Goal: Task Accomplishment & Management: Use online tool/utility

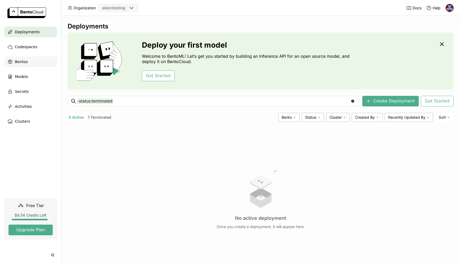
click at [29, 60] on div "Bentos" at bounding box center [30, 61] width 53 height 11
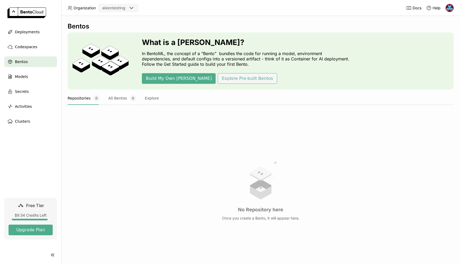
click at [219, 80] on button "Explore Pre-built Bentos" at bounding box center [247, 78] width 59 height 11
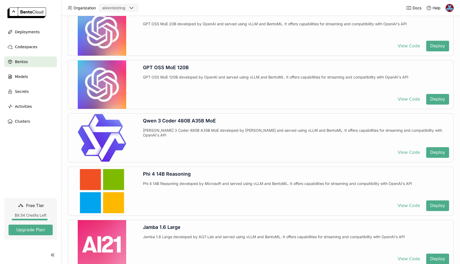
scroll to position [128, 0]
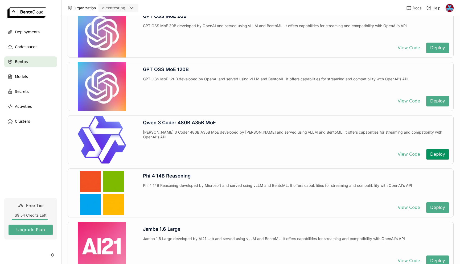
click at [434, 153] on button "Deploy" at bounding box center [437, 154] width 23 height 11
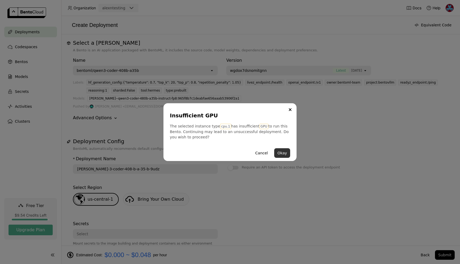
click at [283, 153] on button "Okay" at bounding box center [282, 153] width 16 height 10
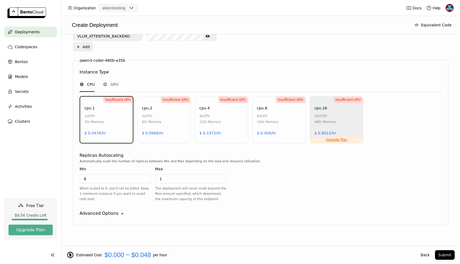
scroll to position [284, 0]
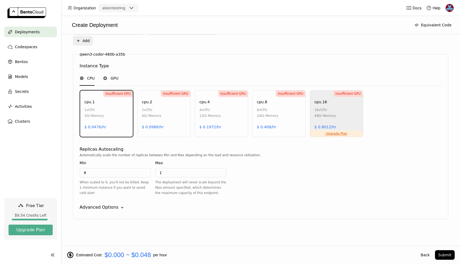
click at [113, 79] on span "GPU" at bounding box center [115, 78] width 8 height 5
